Goal: Information Seeking & Learning: Learn about a topic

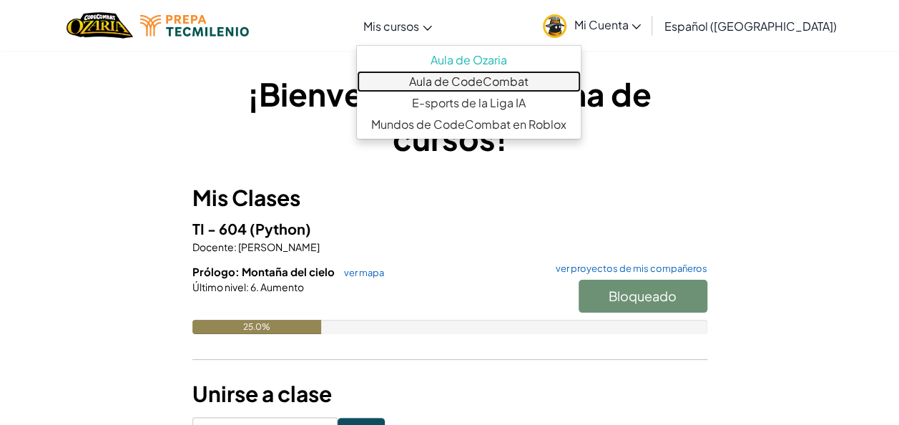
click at [442, 84] on link "Aula de CodeCombat" at bounding box center [469, 81] width 224 height 21
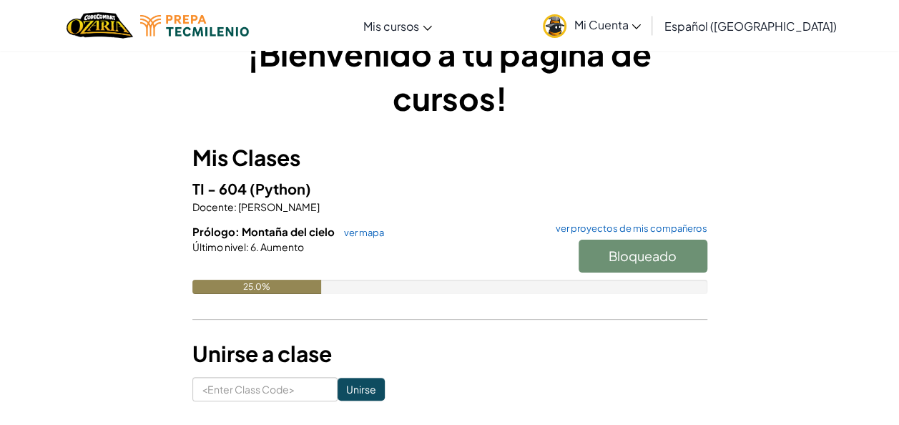
scroll to position [40, 0]
click at [366, 229] on link "ver mapa" at bounding box center [360, 232] width 47 height 11
